Goal: Task Accomplishment & Management: Use online tool/utility

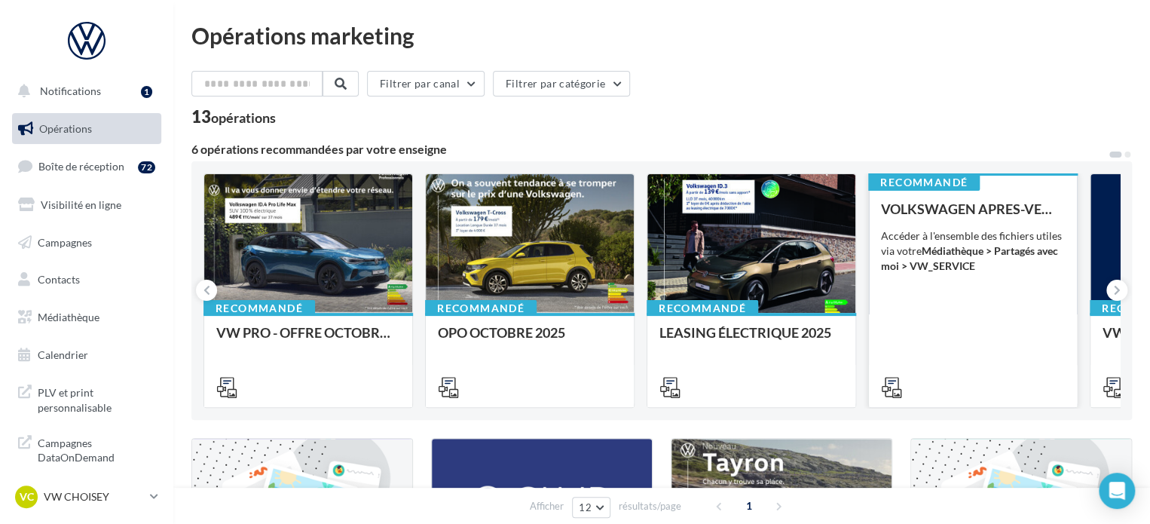
click at [967, 270] on strong "Médiathèque > Partagés avec moi > VW_SERVICE" at bounding box center [969, 258] width 177 height 28
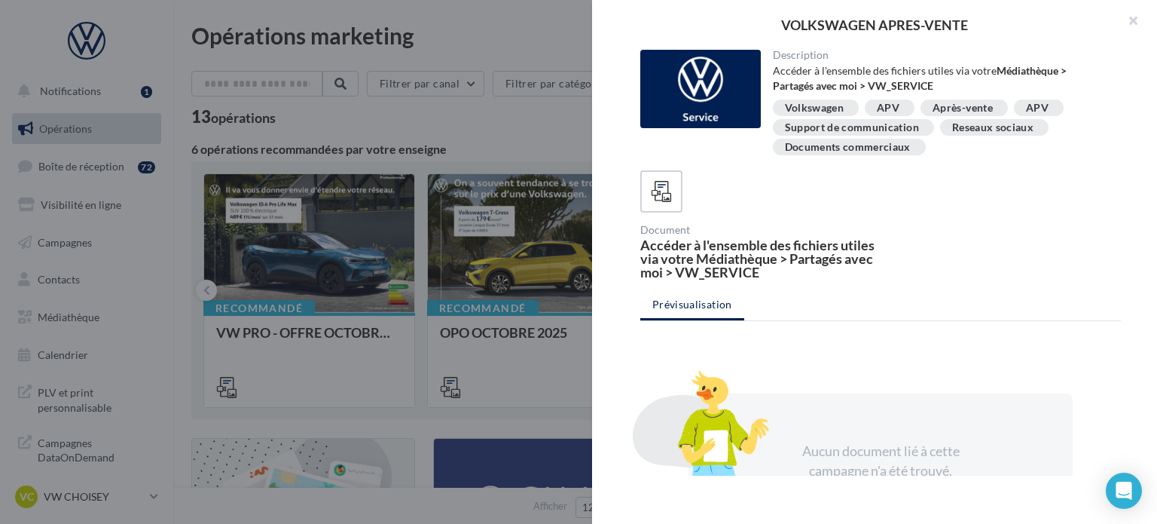
click at [889, 102] on div "APV" at bounding box center [888, 107] width 23 height 11
click at [657, 188] on icon at bounding box center [662, 192] width 22 height 22
click at [946, 105] on div "Après-vente" at bounding box center [963, 107] width 60 height 11
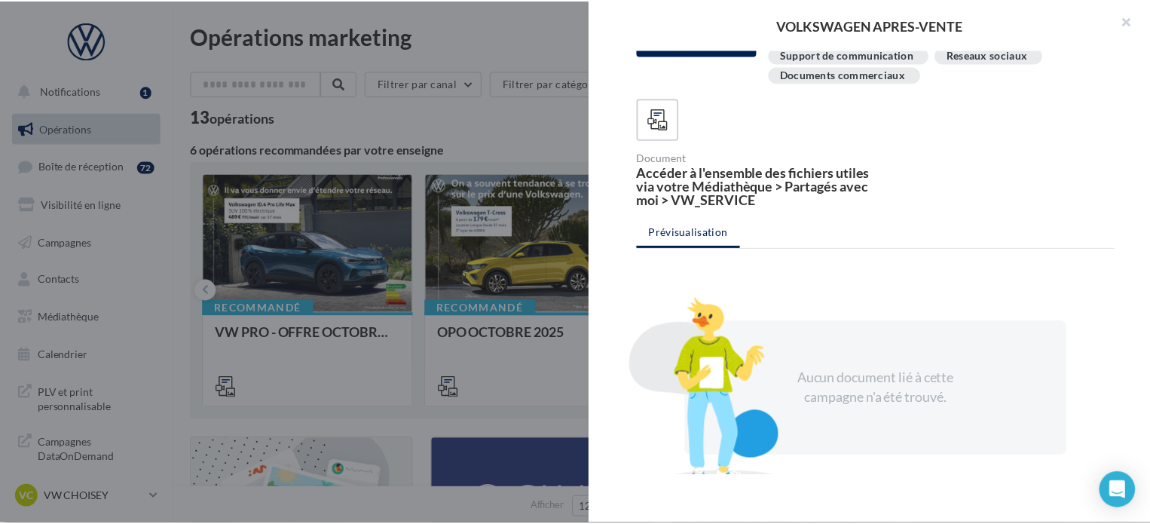
scroll to position [36, 0]
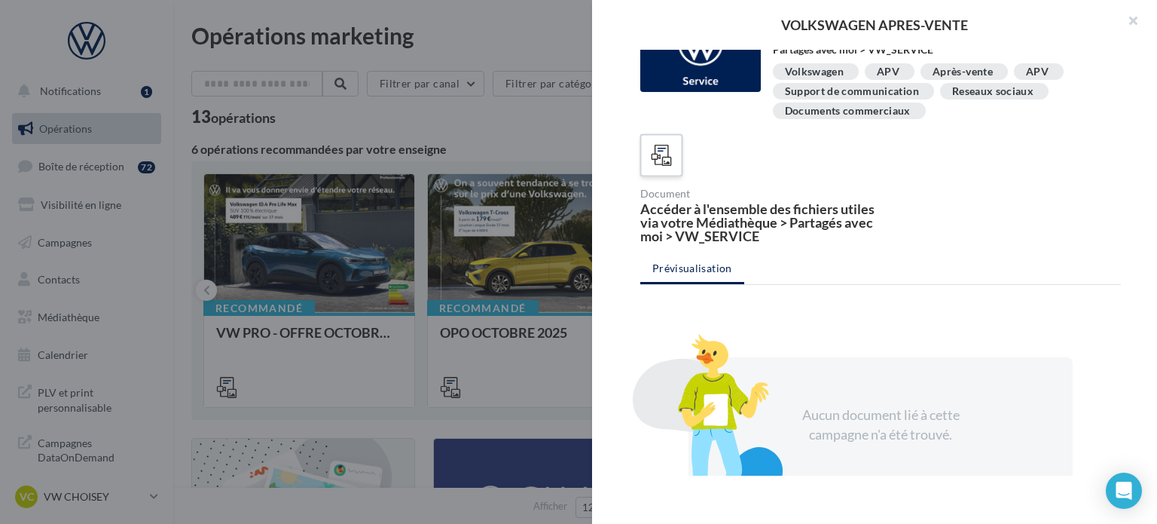
click at [668, 163] on icon at bounding box center [662, 156] width 22 height 22
click at [1133, 20] on button "button" at bounding box center [1127, 22] width 60 height 45
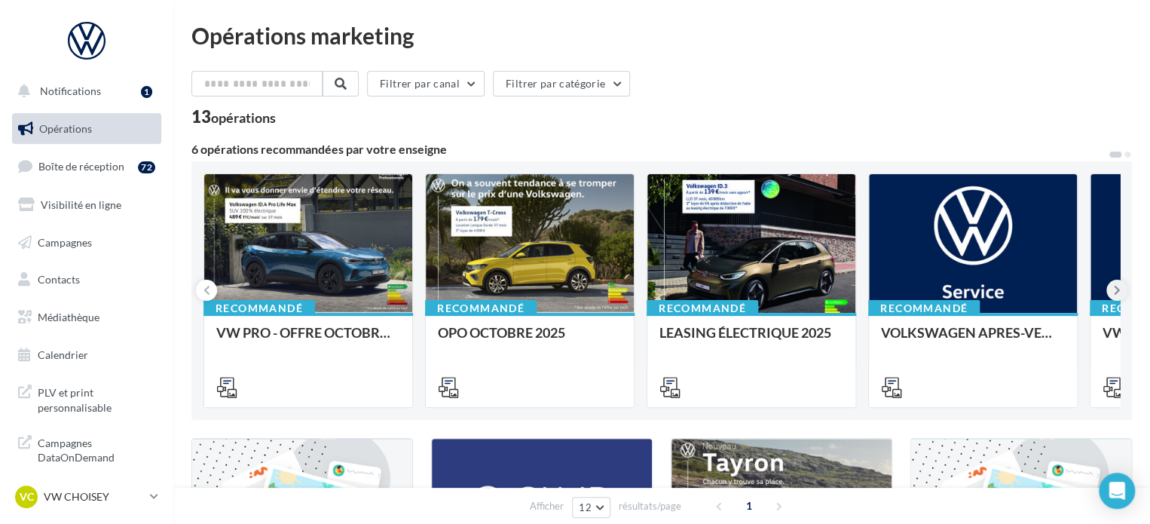
click at [1120, 289] on button at bounding box center [1116, 290] width 21 height 21
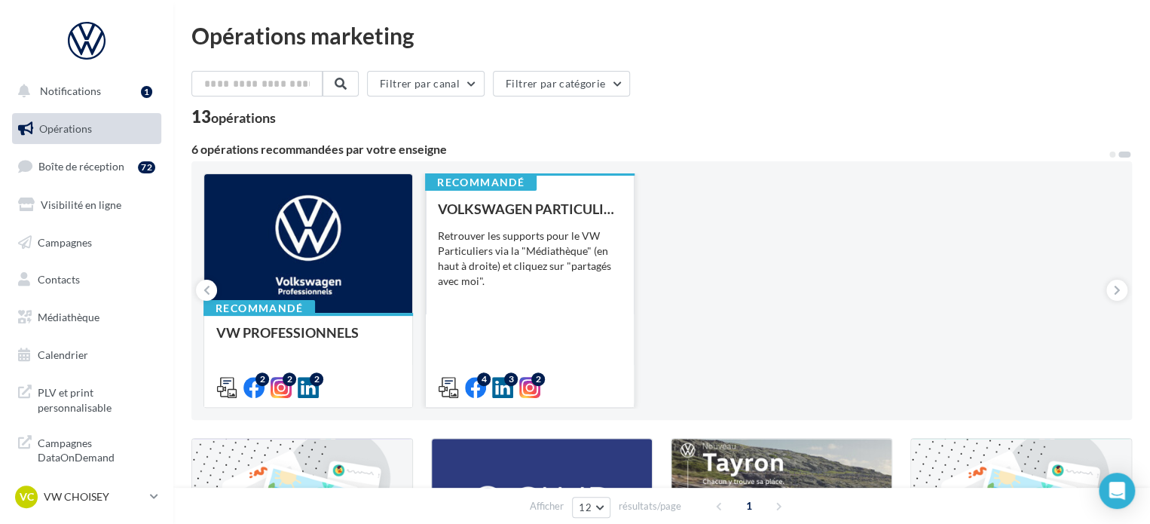
click at [562, 236] on div "Retrouver les supports pour le VW Particuliers via la "Médiathèque" (en haut à …" at bounding box center [530, 258] width 184 height 60
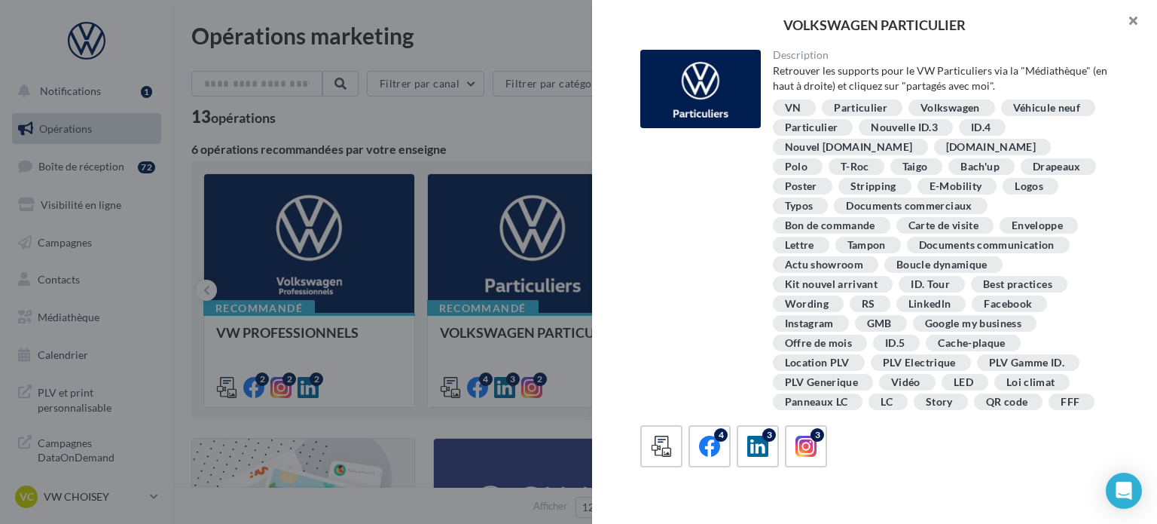
click at [1132, 20] on button "button" at bounding box center [1127, 22] width 60 height 45
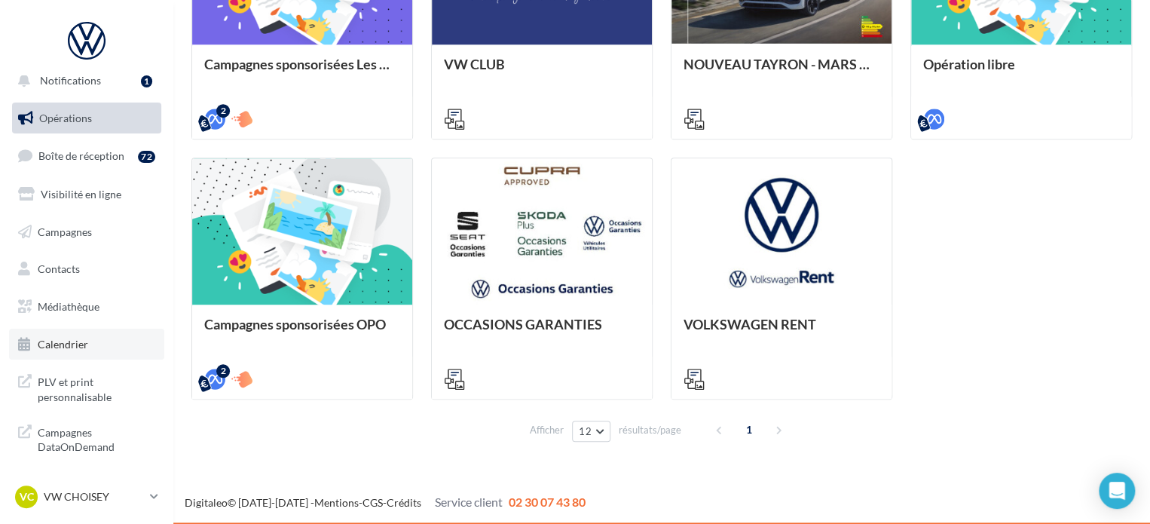
scroll to position [13, 0]
click at [81, 499] on p "VW CHOISEY" at bounding box center [94, 496] width 100 height 15
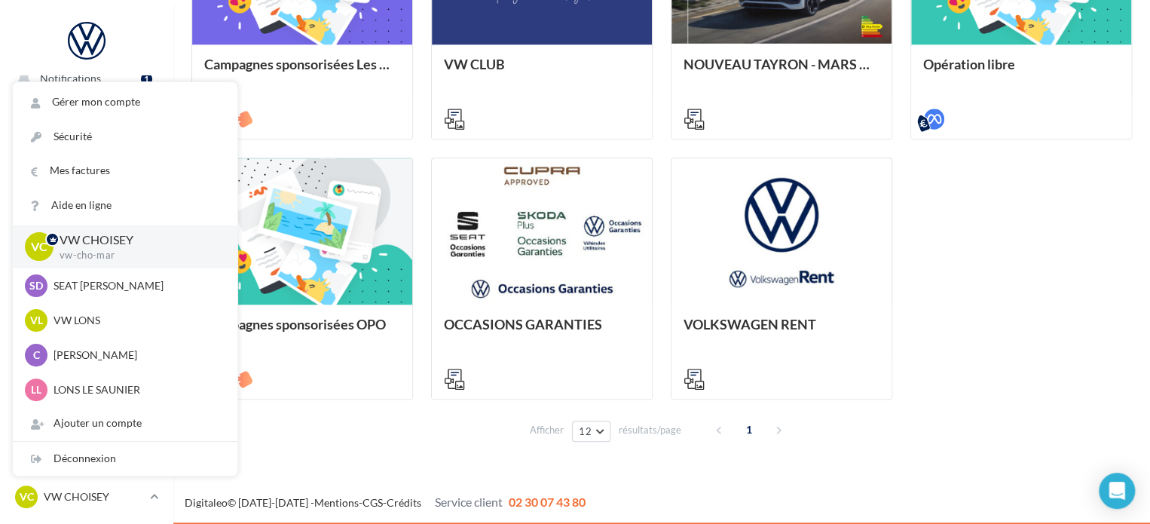
click at [301, 412] on div "Afficher 12 12 24 48 96 résultats/page 1" at bounding box center [661, 429] width 940 height 36
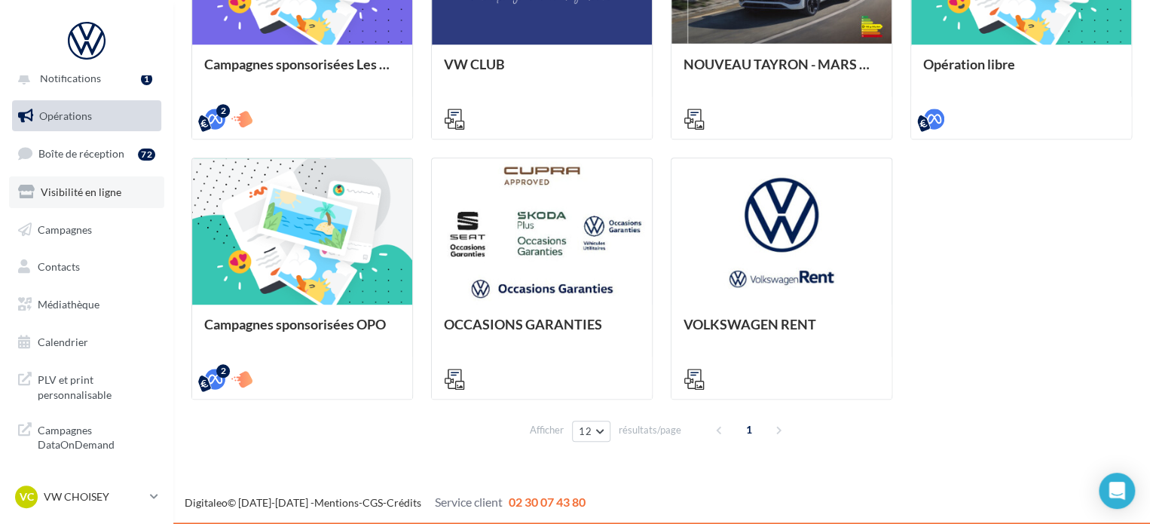
click at [94, 194] on span "Visibilité en ligne" at bounding box center [81, 191] width 81 height 13
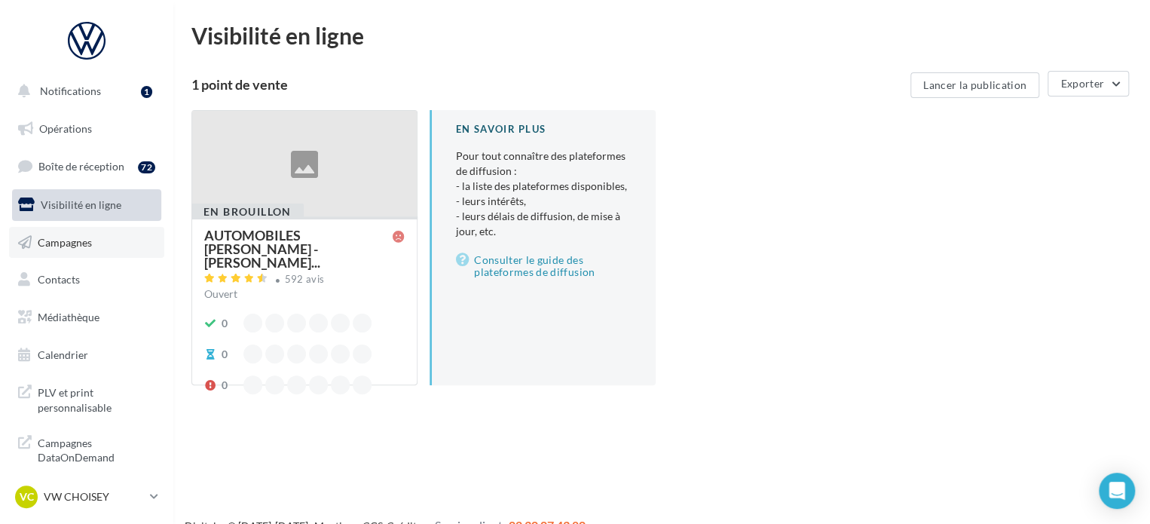
click at [84, 246] on span "Campagnes" at bounding box center [65, 241] width 54 height 13
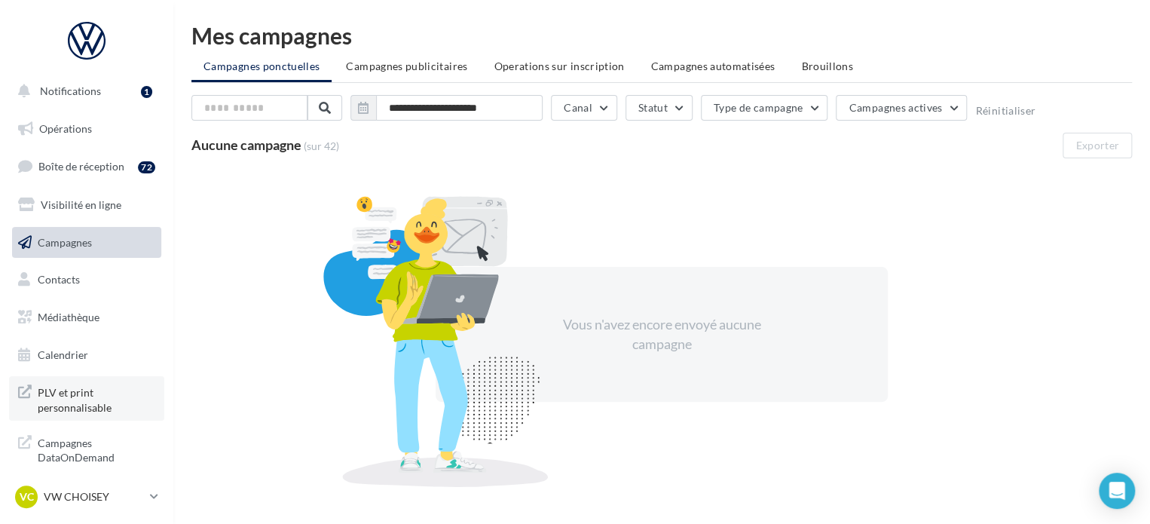
click at [76, 403] on span "PLV et print personnalisable" at bounding box center [97, 398] width 118 height 32
click at [113, 160] on span "Boîte de réception" at bounding box center [81, 166] width 86 height 13
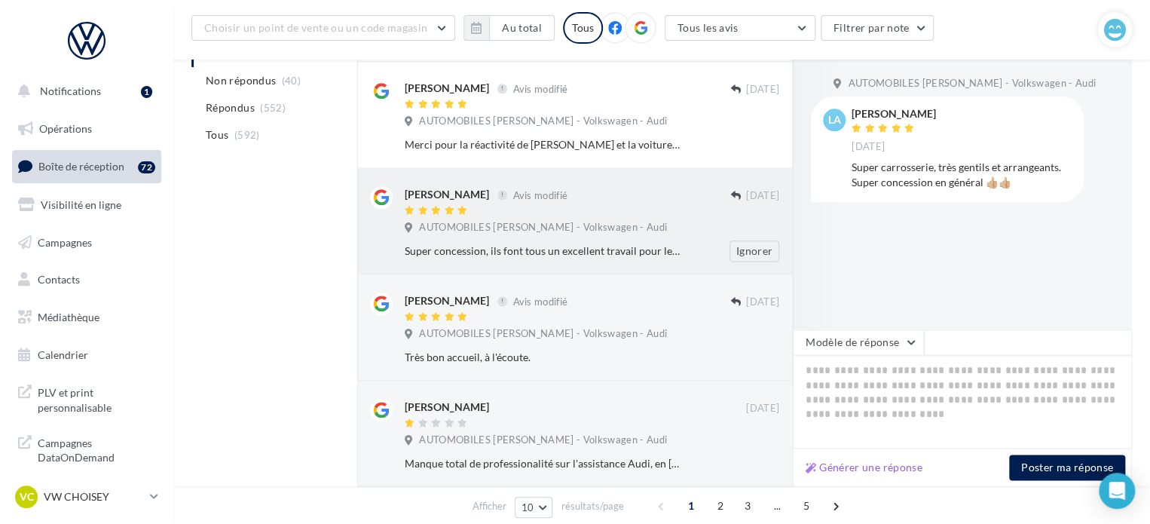
scroll to position [897, 0]
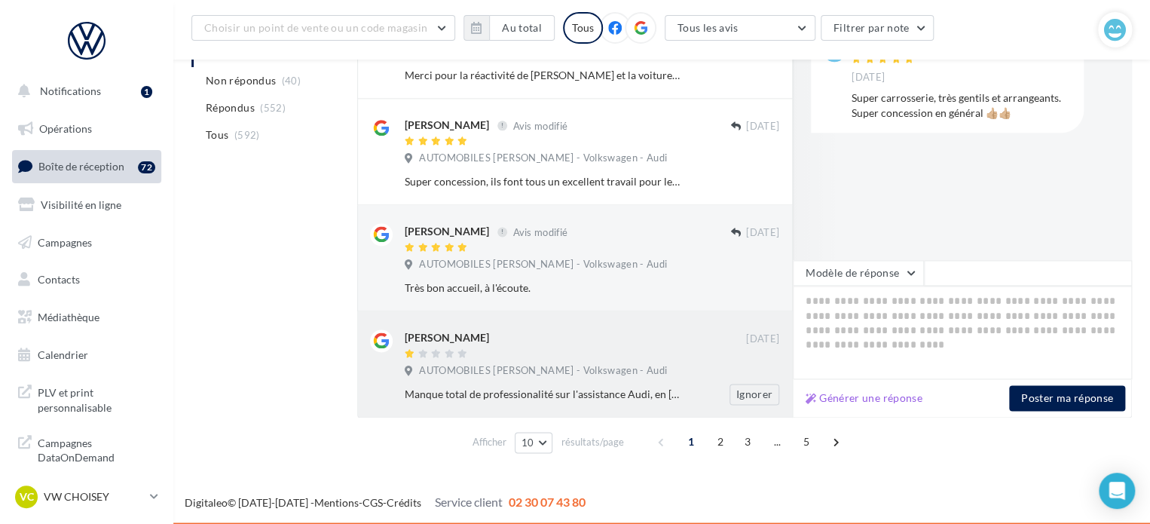
click at [524, 370] on span "AUTOMOBILES THIERRY CUYNET - Volkswagen - Audi" at bounding box center [543, 371] width 248 height 14
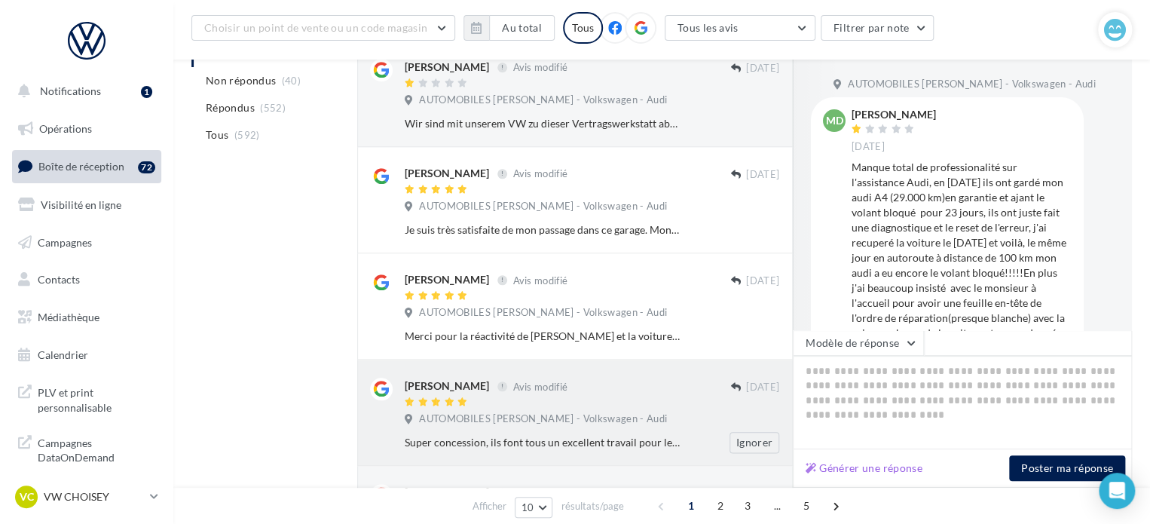
scroll to position [595, 0]
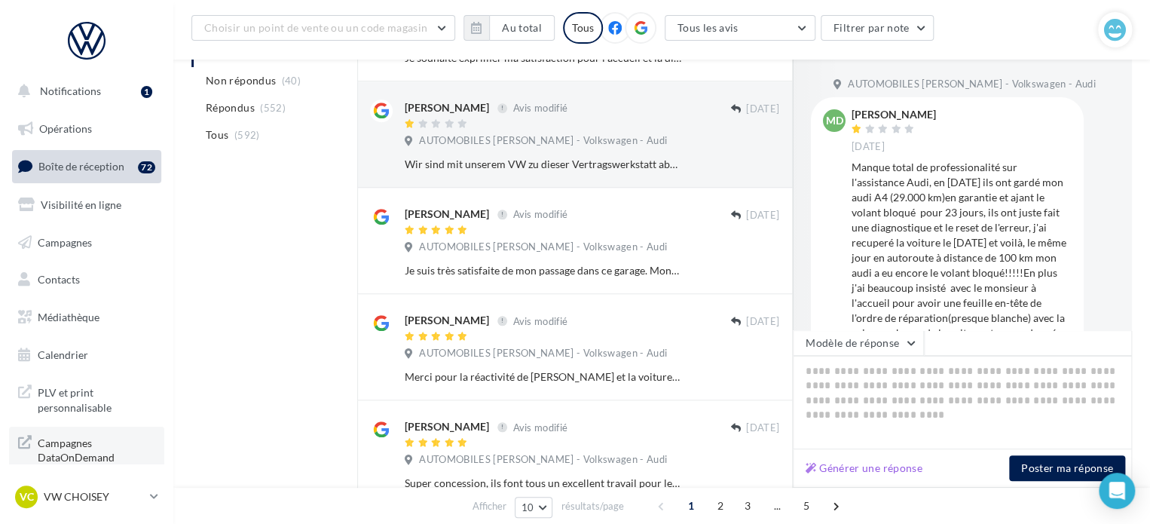
click at [67, 448] on span "Campagnes DataOnDemand" at bounding box center [97, 448] width 118 height 32
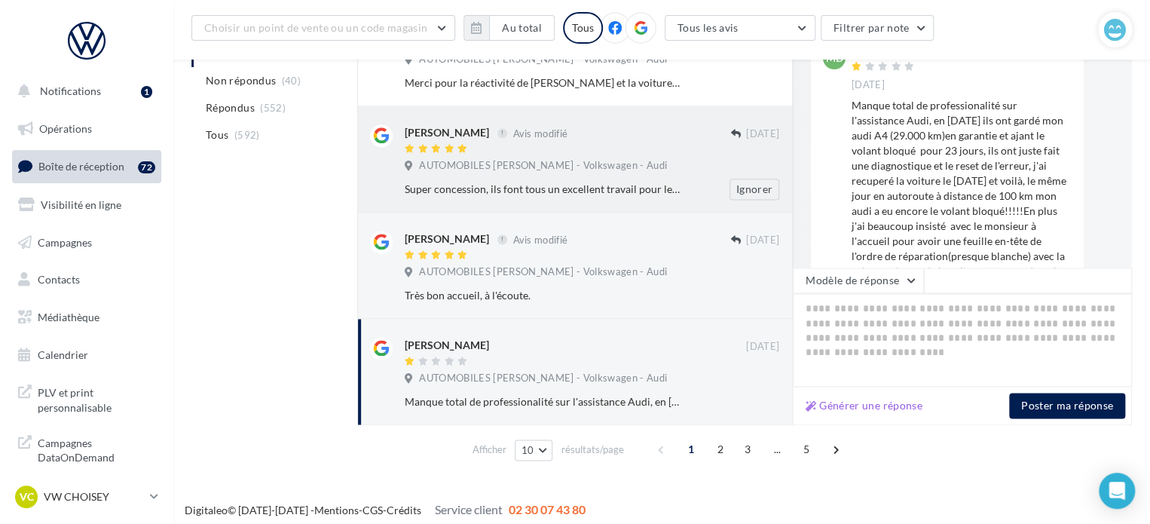
scroll to position [897, 0]
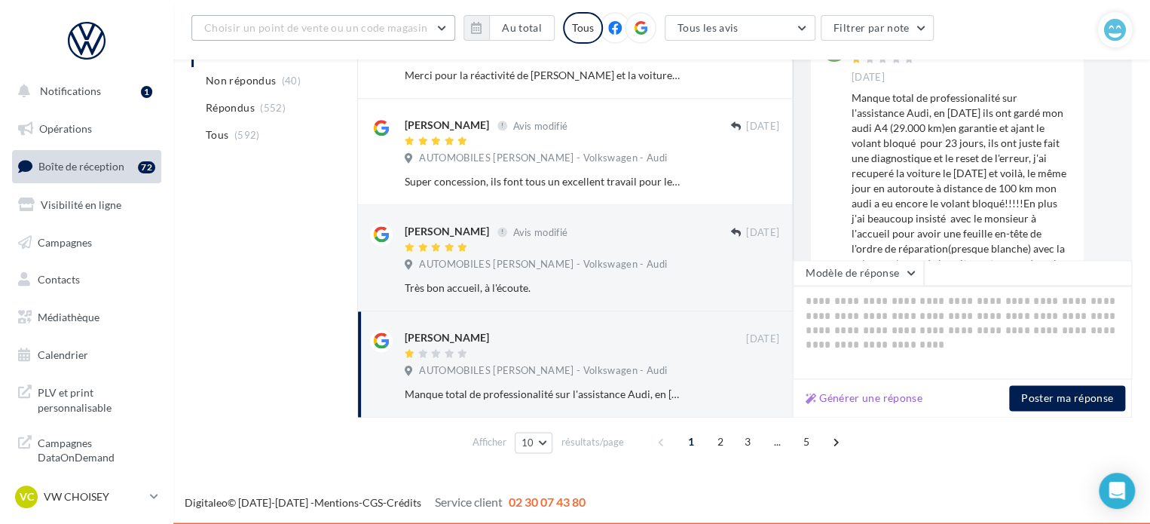
click at [267, 28] on span "Choisir un point de vente ou un code magasin" at bounding box center [315, 27] width 223 height 13
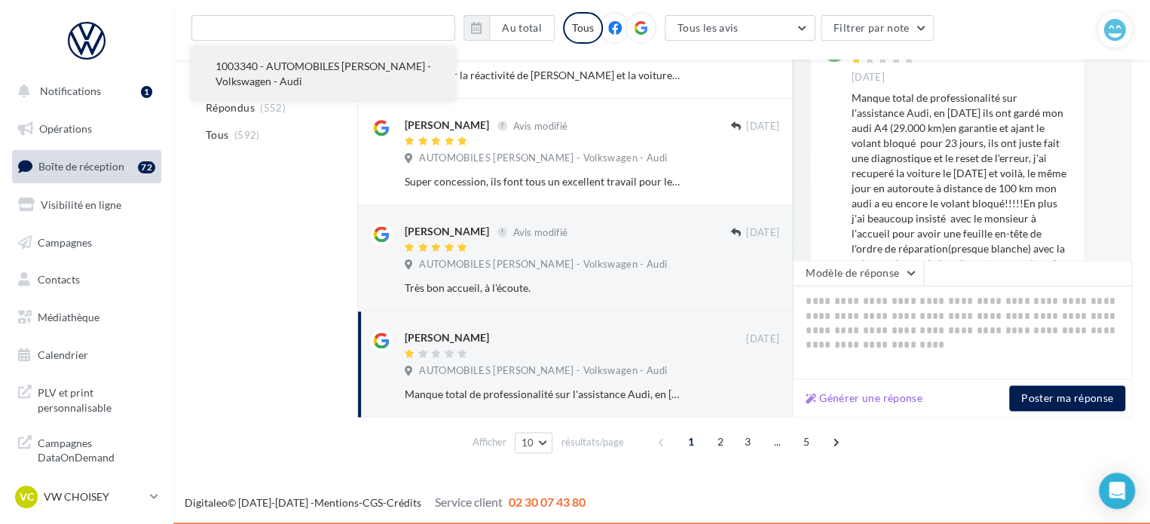
click at [263, 69] on span "1003340 - AUTOMOBILES THIERRY CUYNET - Volkswagen - Audi" at bounding box center [322, 74] width 215 height 28
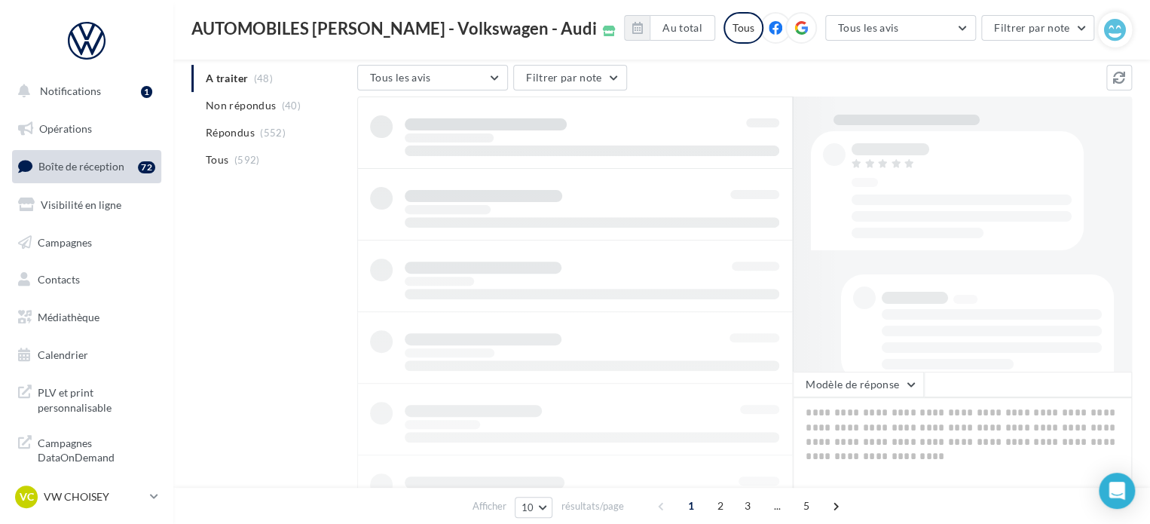
scroll to position [154, 0]
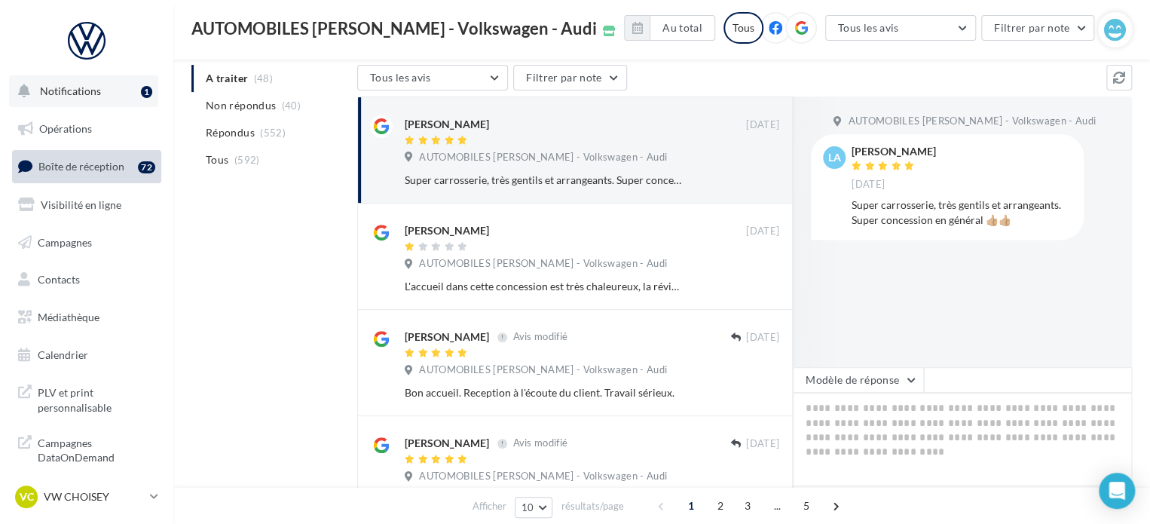
click at [69, 93] on span "Notifications" at bounding box center [70, 90] width 61 height 13
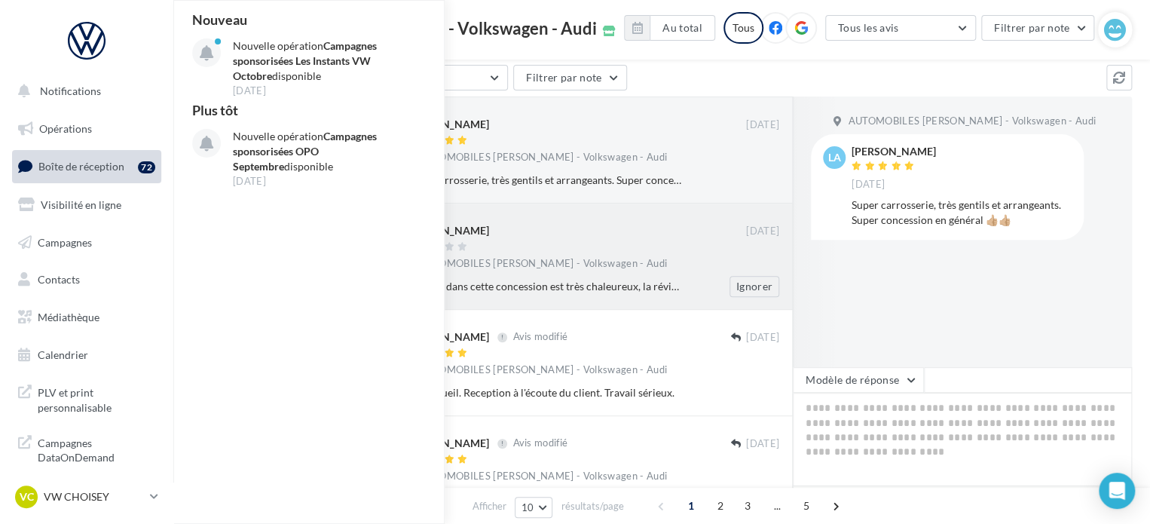
click at [683, 273] on div "Jean BAUGEY 03 oct. AUTOMOBILES THIERRY CUYNET - Volkswagen - Audi L'accueil da…" at bounding box center [592, 259] width 374 height 75
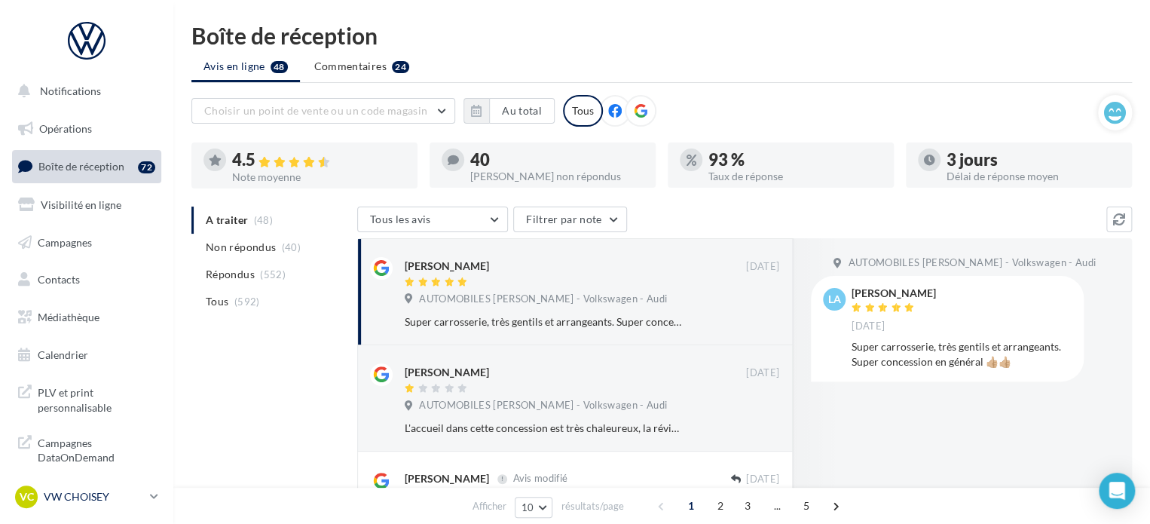
drag, startPoint x: 0, startPoint y: 0, endPoint x: 154, endPoint y: 493, distance: 517.1
click at [154, 493] on icon at bounding box center [154, 496] width 8 height 13
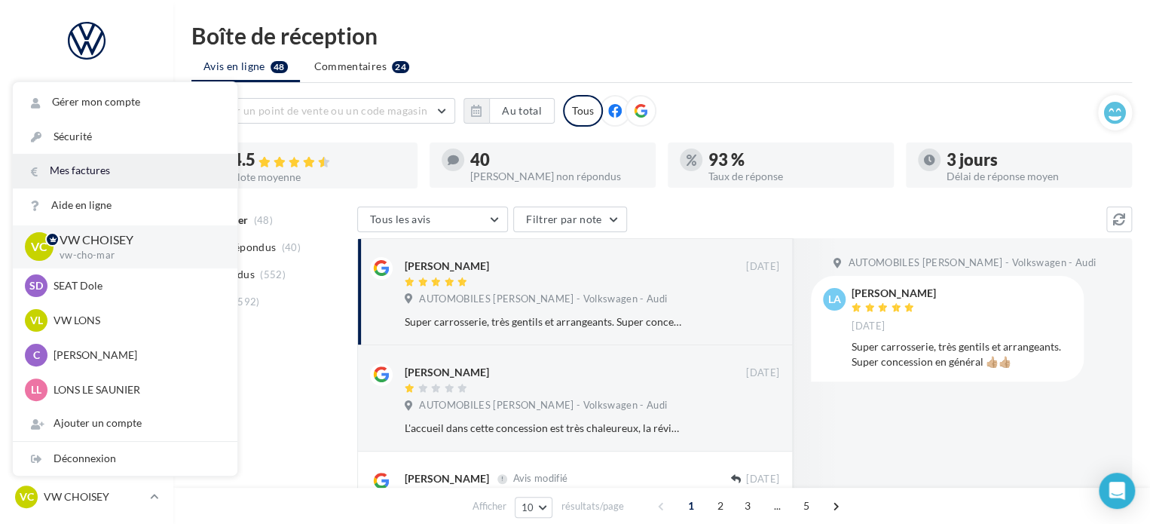
click at [102, 171] on link "Mes factures" at bounding box center [125, 171] width 225 height 34
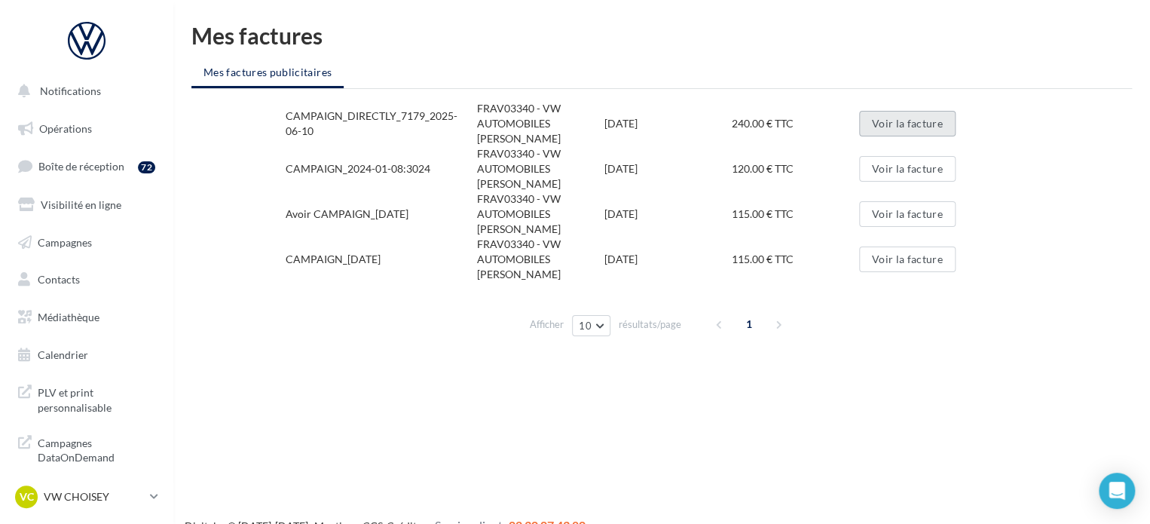
click at [907, 126] on button "Voir la facture" at bounding box center [907, 124] width 96 height 26
click at [914, 167] on button "Voir la facture" at bounding box center [907, 169] width 96 height 26
click at [914, 216] on button "Voir la facture" at bounding box center [907, 214] width 96 height 26
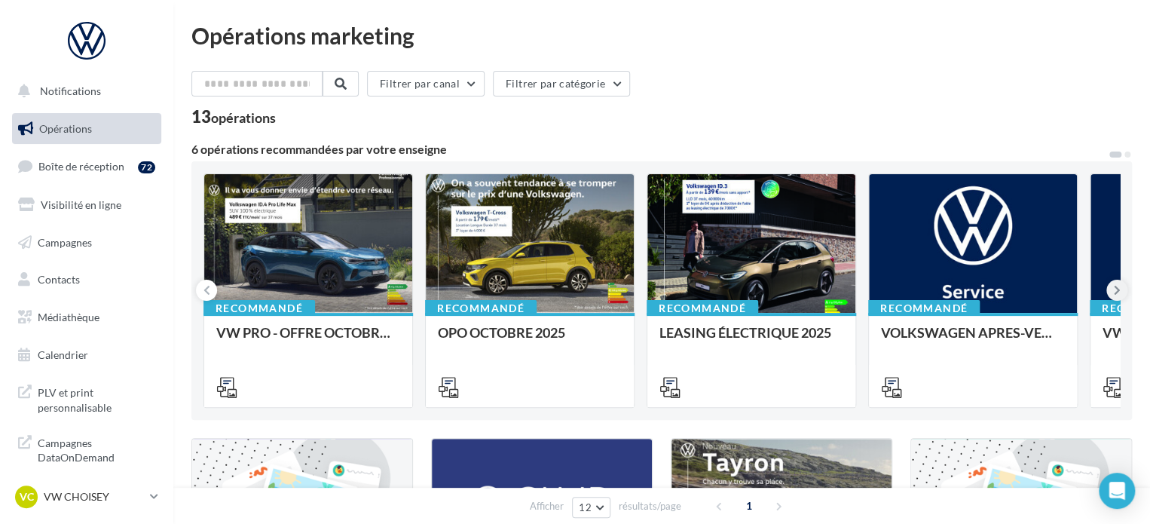
click at [1114, 289] on icon at bounding box center [1117, 290] width 7 height 15
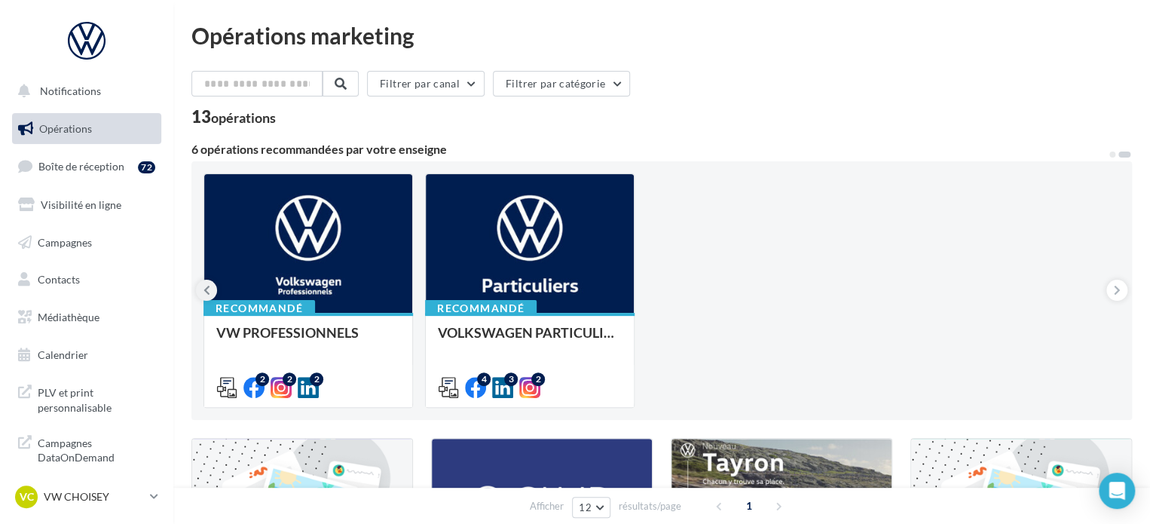
click at [200, 283] on button at bounding box center [206, 290] width 21 height 21
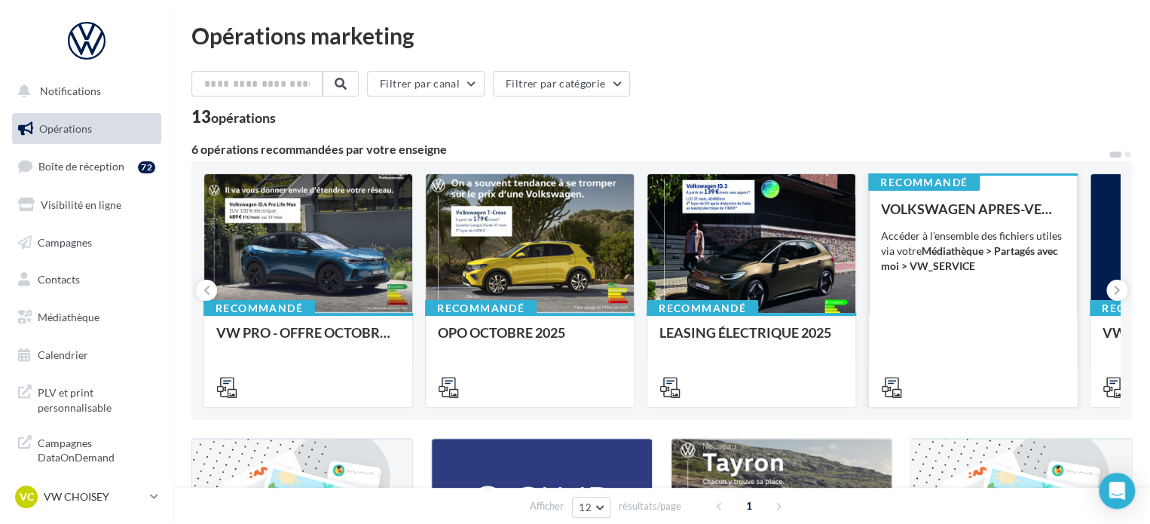
click at [979, 314] on div "VOLKSWAGEN APRES-VENTE Accéder à l'ensemble des fichiers utiles via votre Média…" at bounding box center [973, 297] width 184 height 192
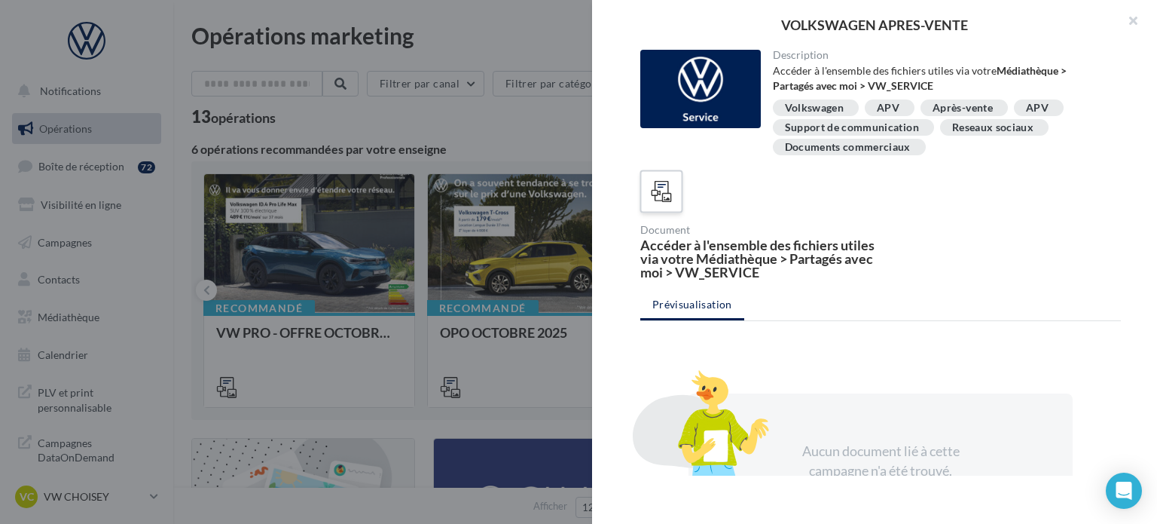
click at [665, 191] on icon at bounding box center [662, 192] width 22 height 22
click at [652, 197] on icon at bounding box center [662, 192] width 22 height 22
click at [967, 106] on div "Après-vente" at bounding box center [963, 107] width 60 height 11
click at [943, 106] on div "Après-vente" at bounding box center [963, 107] width 60 height 11
click at [706, 95] on div at bounding box center [700, 89] width 121 height 78
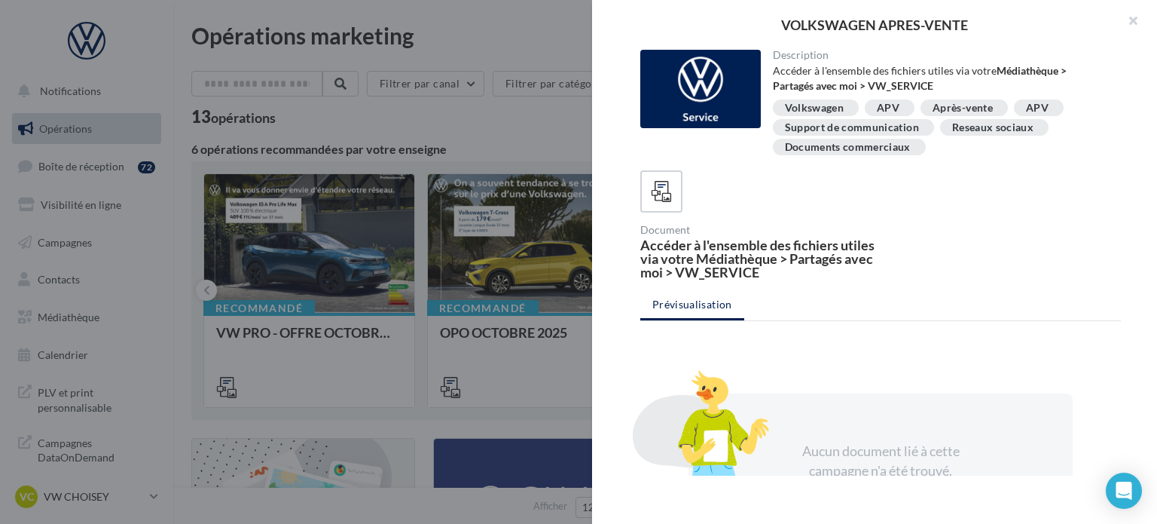
click at [987, 129] on div "Reseaux sociaux" at bounding box center [992, 127] width 81 height 11
click at [1133, 22] on button "button" at bounding box center [1127, 22] width 60 height 45
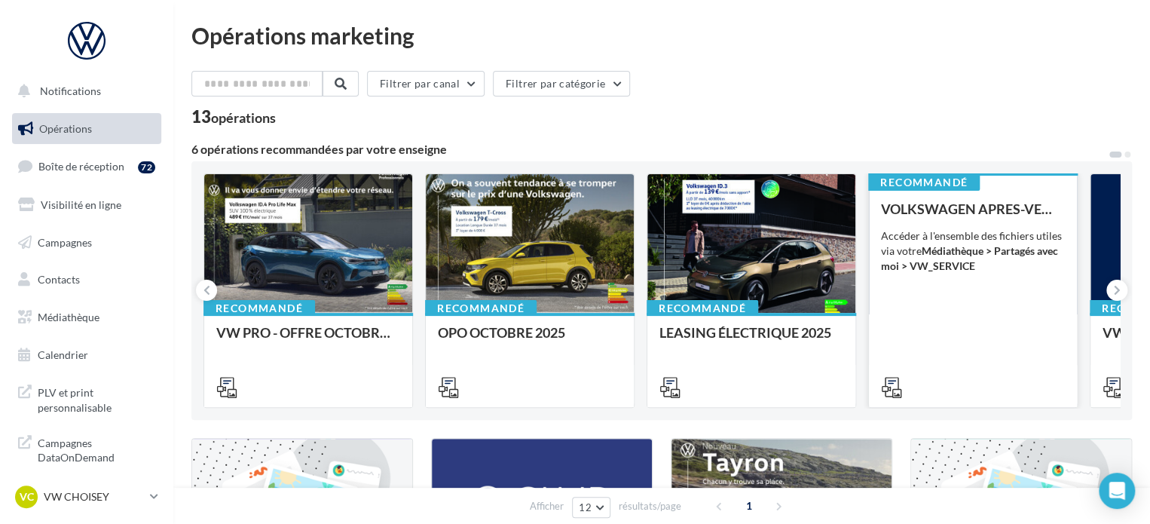
click at [895, 386] on icon at bounding box center [891, 387] width 21 height 21
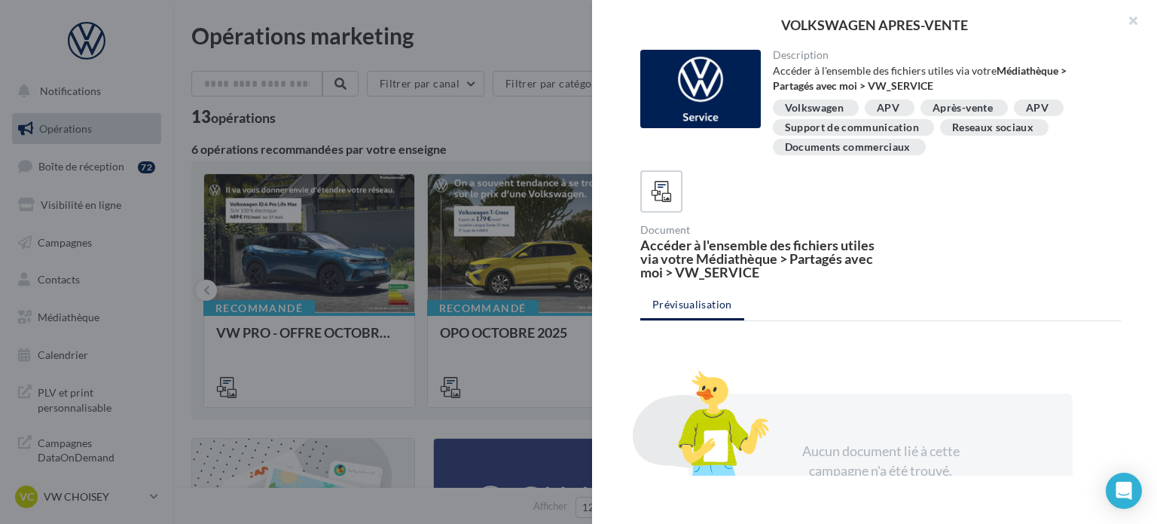
click at [671, 303] on ul "Prévisualisation" at bounding box center [880, 306] width 481 height 30
click at [1135, 19] on button "button" at bounding box center [1127, 22] width 60 height 45
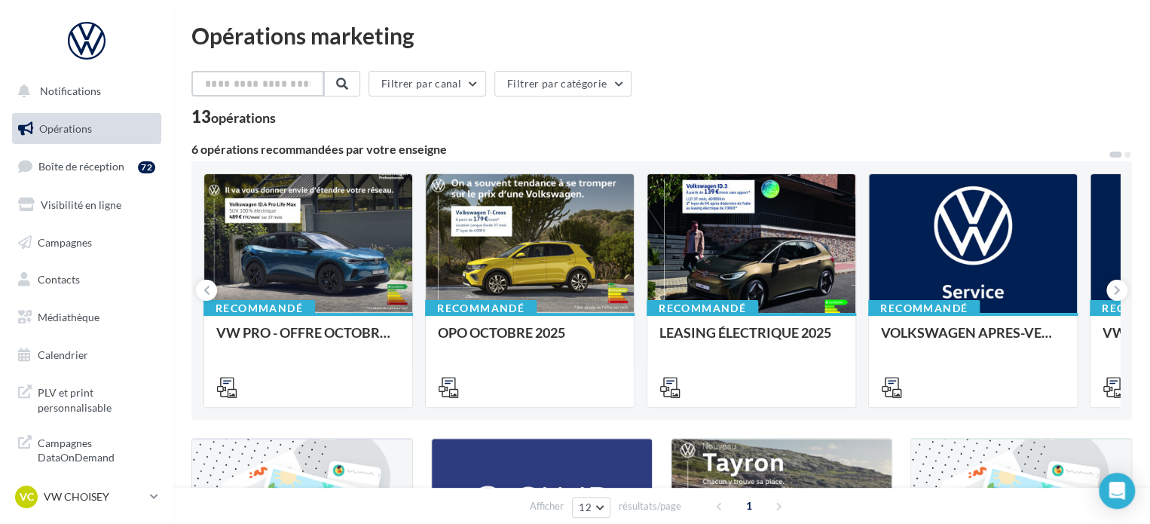
click at [264, 84] on input "text" at bounding box center [257, 84] width 133 height 26
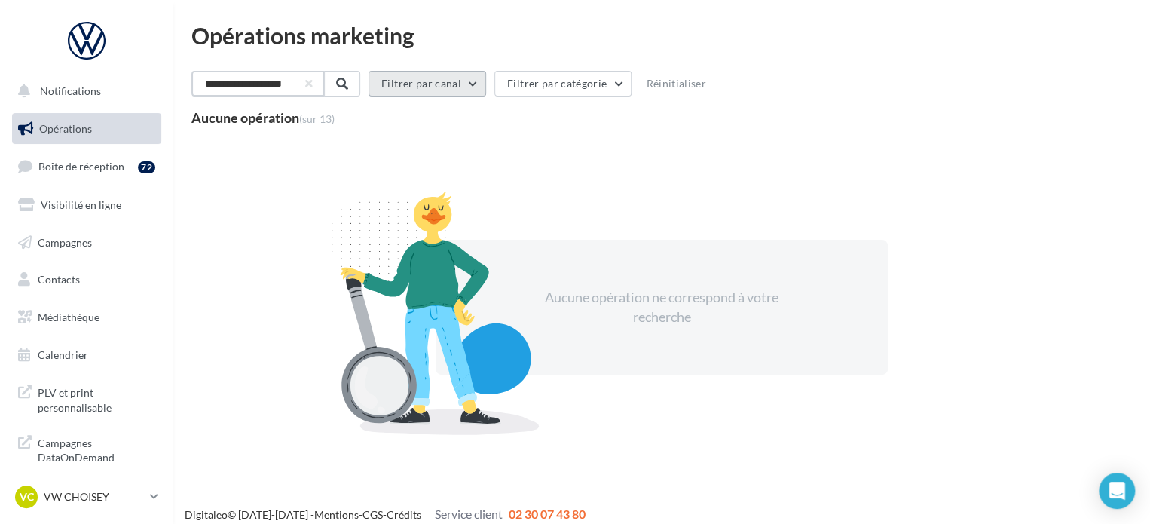
type input "**********"
click at [445, 87] on button "Filtrer par canal" at bounding box center [426, 84] width 118 height 26
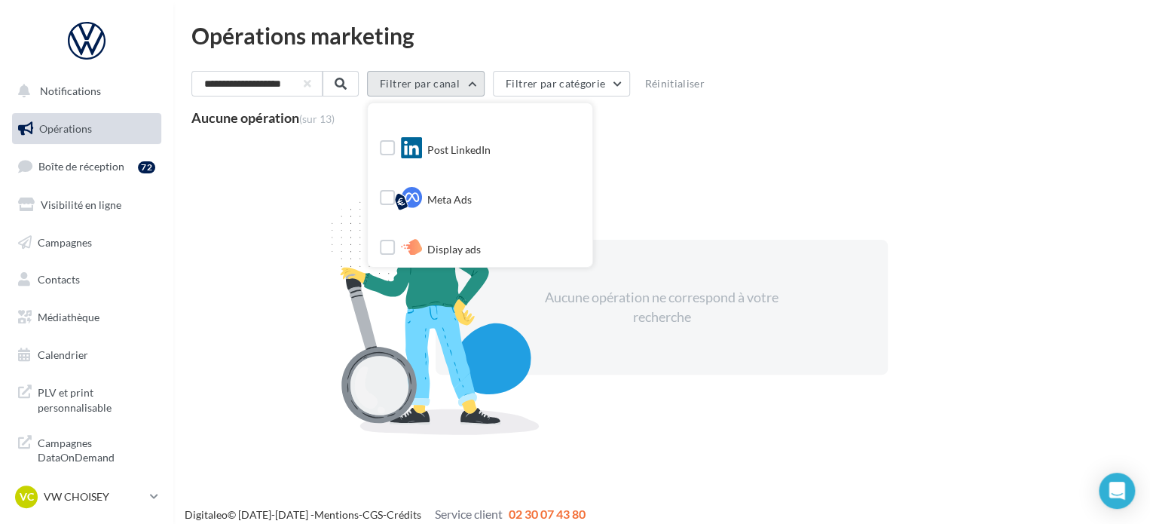
scroll to position [181, 0]
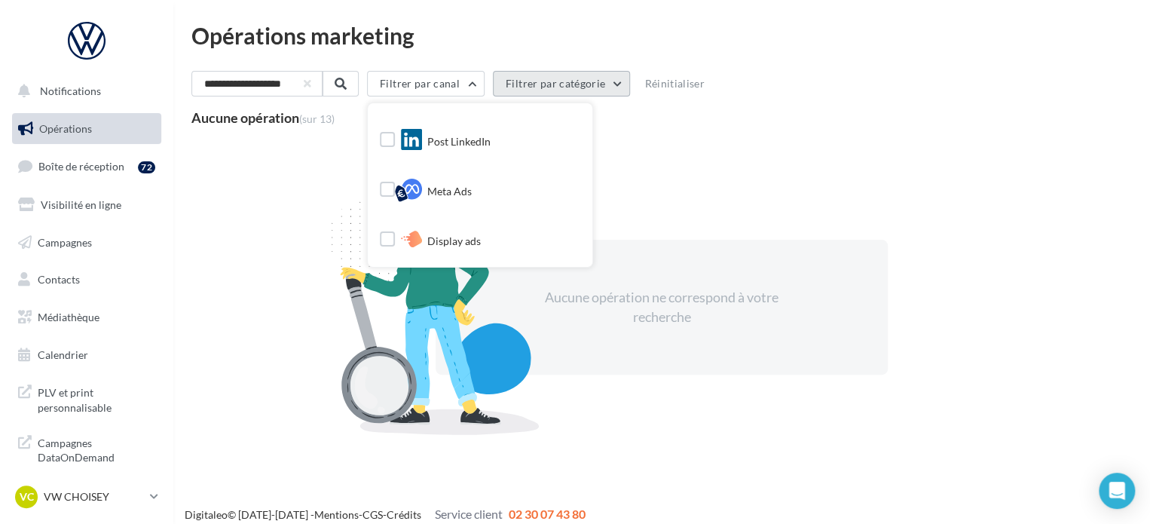
click at [567, 85] on button "Filtrer par catégorie" at bounding box center [561, 84] width 137 height 26
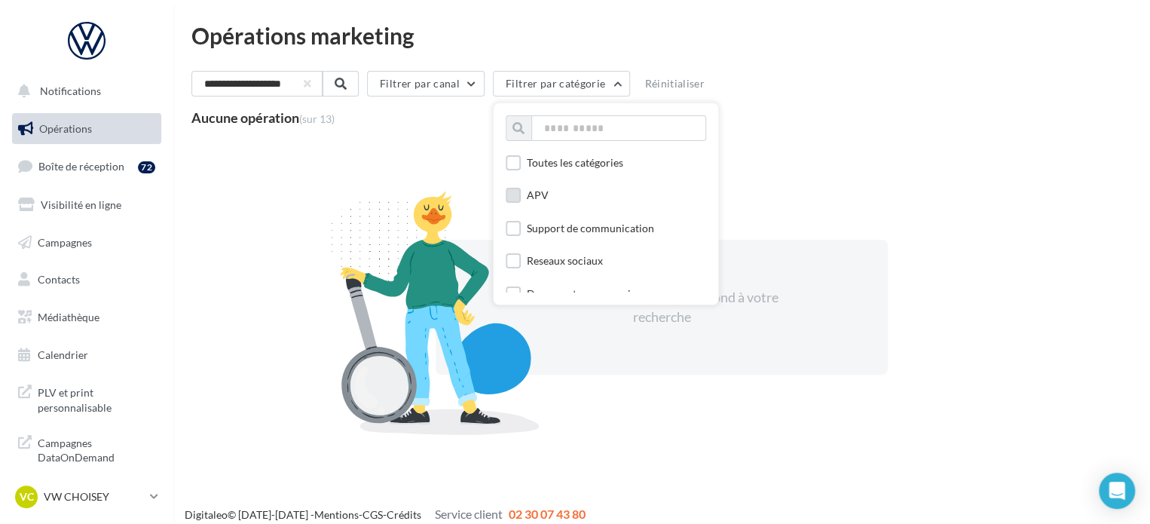
click at [518, 195] on label at bounding box center [513, 195] width 15 height 15
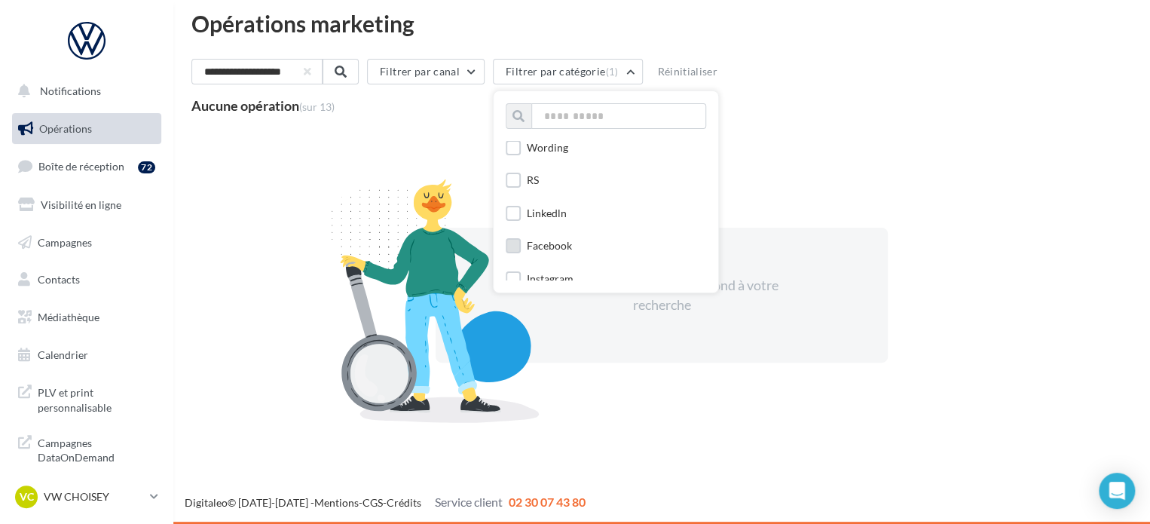
scroll to position [753, 0]
click at [793, 185] on div "Aucune opération ne correspond à votre recherche" at bounding box center [661, 295] width 940 height 328
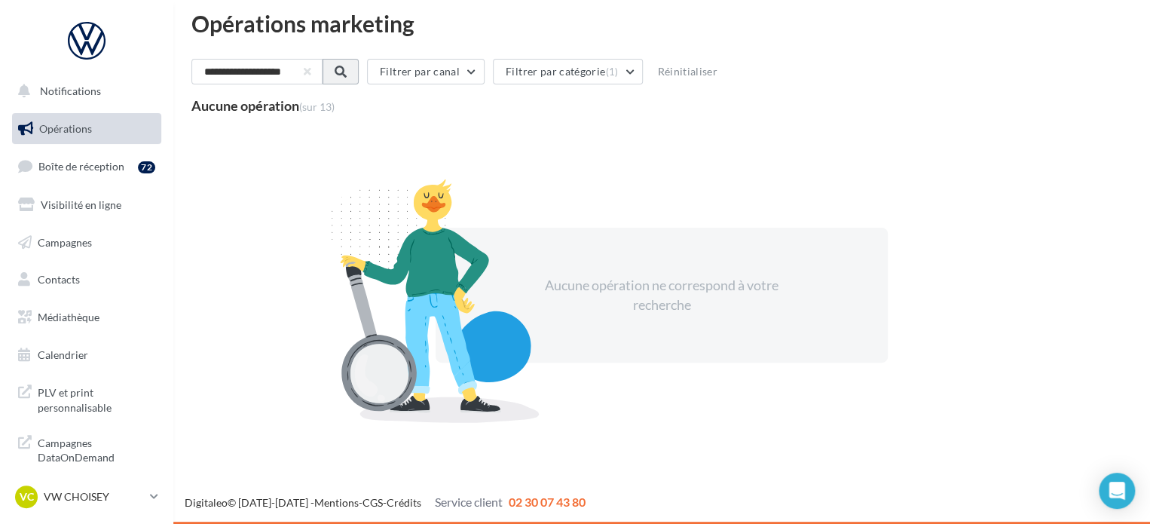
click at [347, 70] on span at bounding box center [341, 72] width 12 height 12
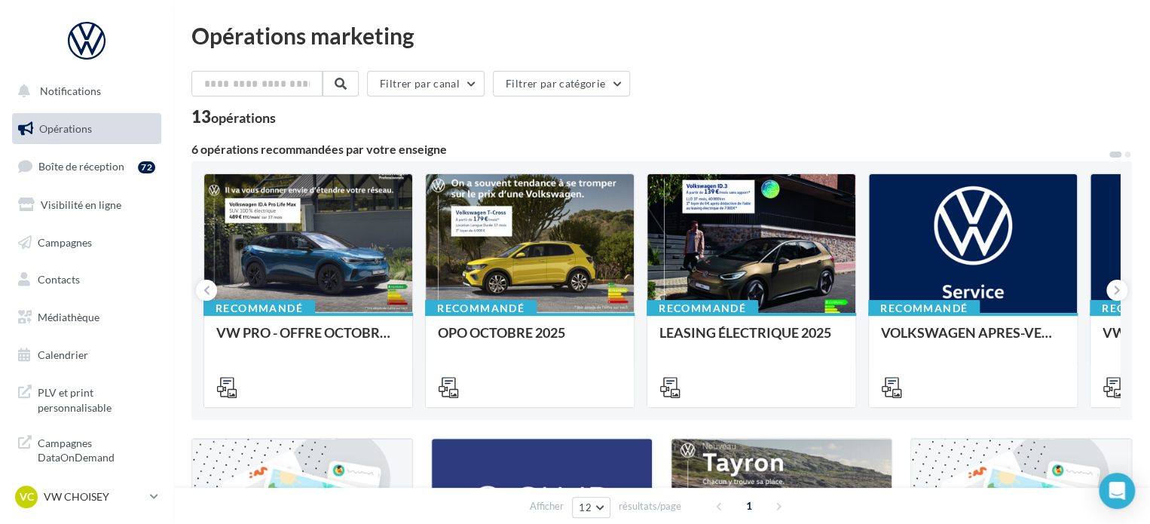
click at [51, 129] on span "Opérations" at bounding box center [65, 128] width 53 height 13
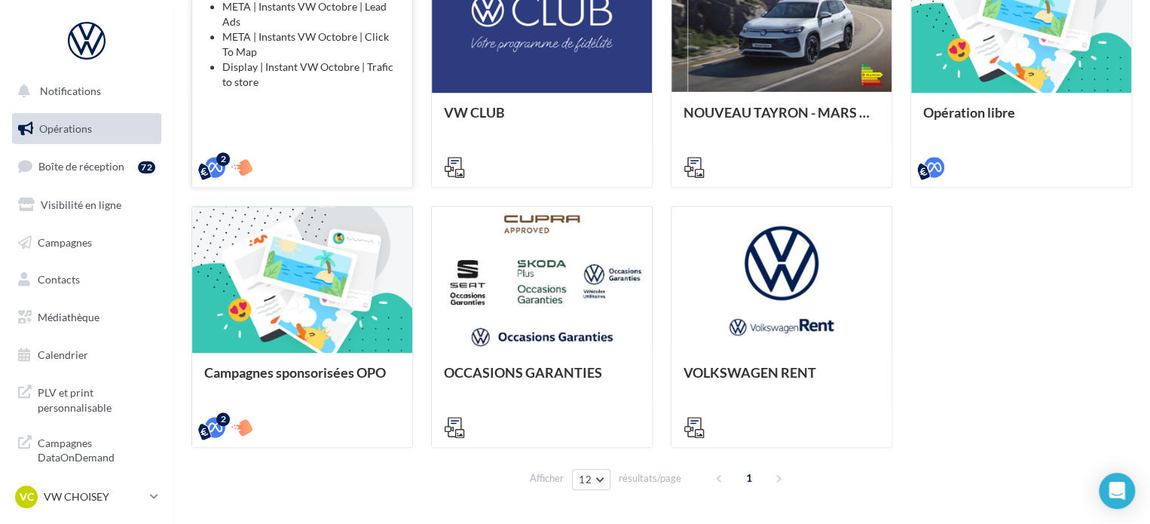
scroll to position [540, 0]
